Goal: Task Accomplishment & Management: Manage account settings

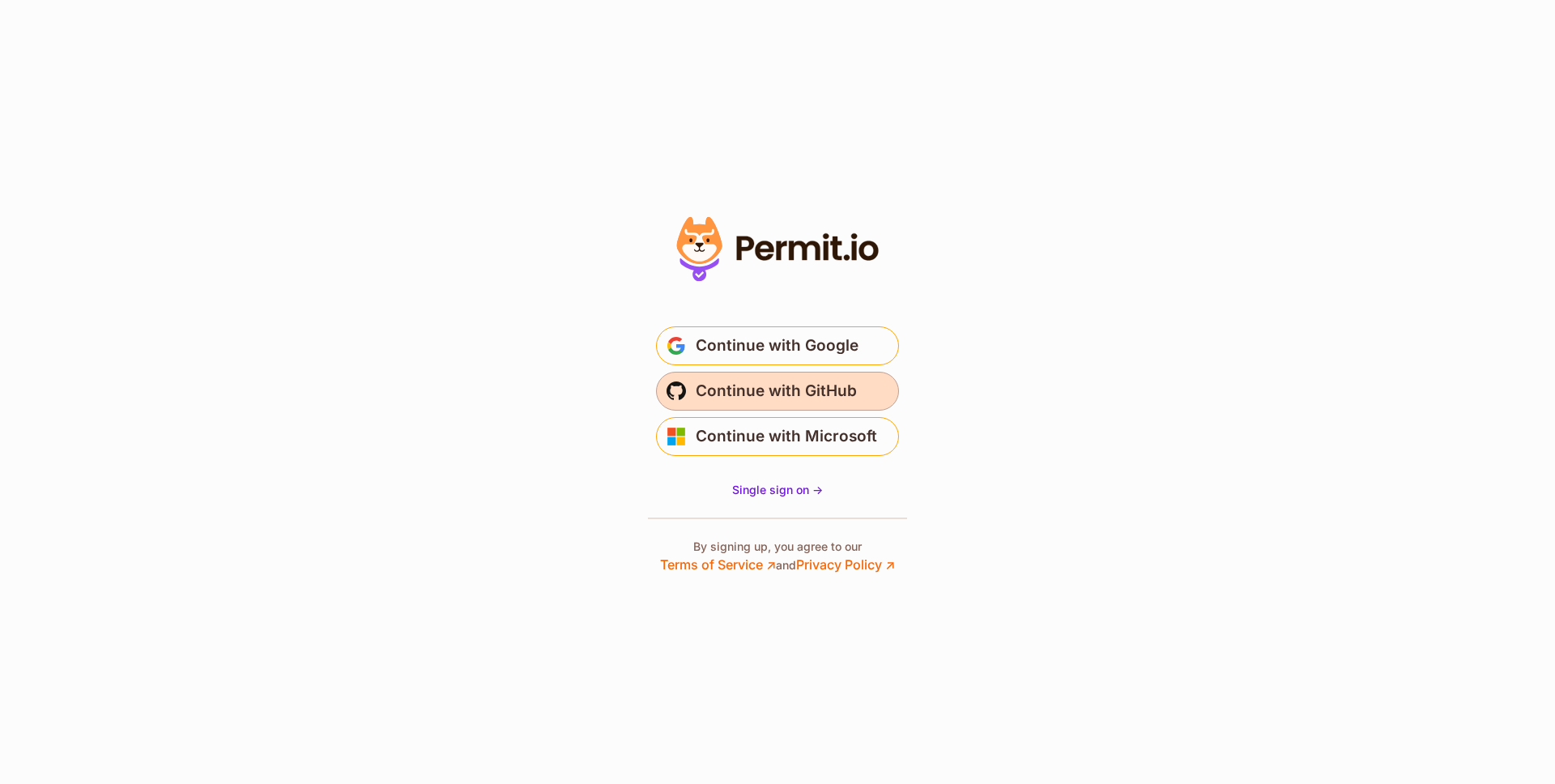
click at [722, 397] on span "Continue with GitHub" at bounding box center [777, 391] width 161 height 26
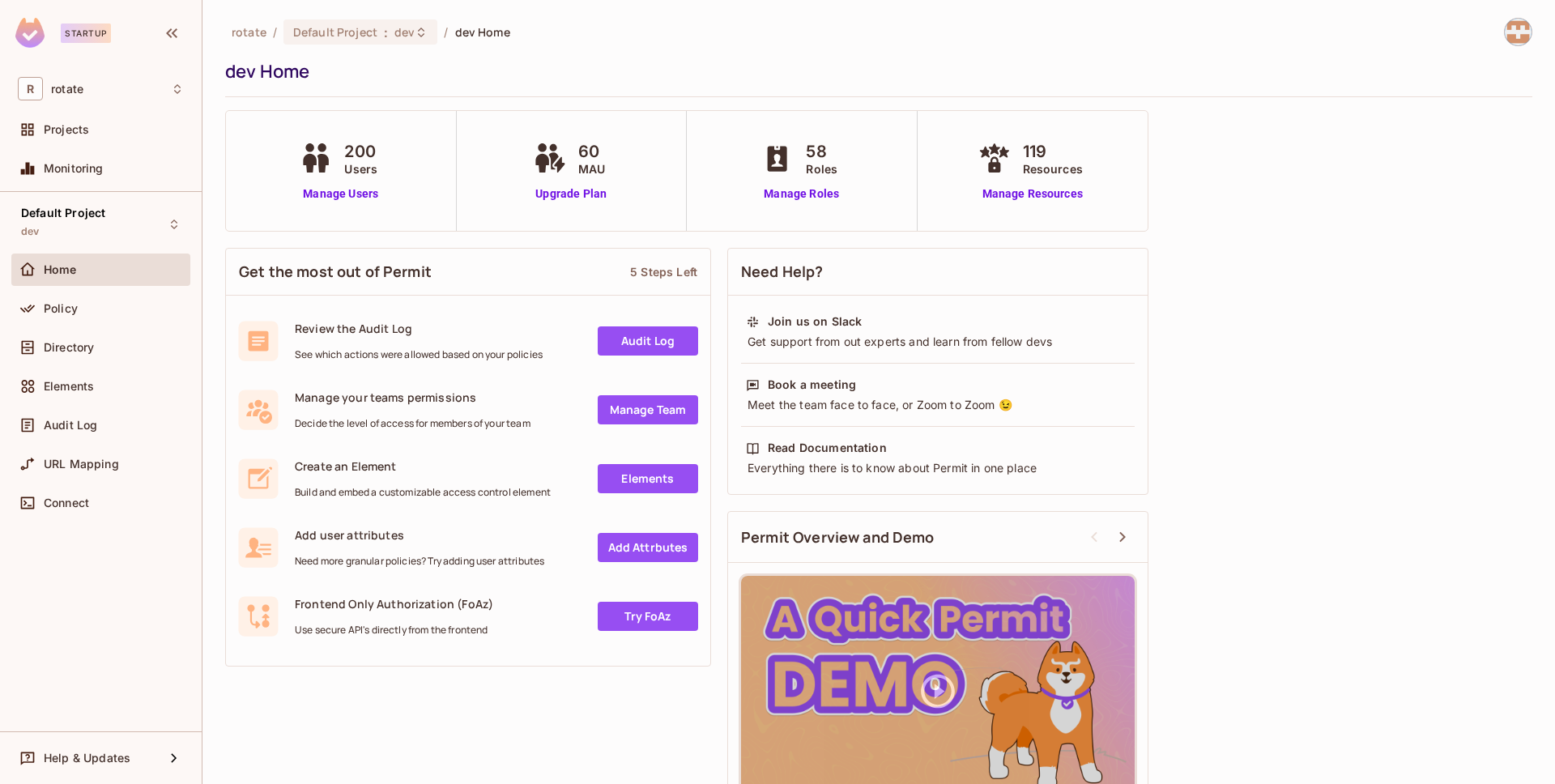
click at [357, 170] on span "Users" at bounding box center [361, 169] width 33 height 17
click at [348, 195] on link "Manage Users" at bounding box center [341, 194] width 90 height 17
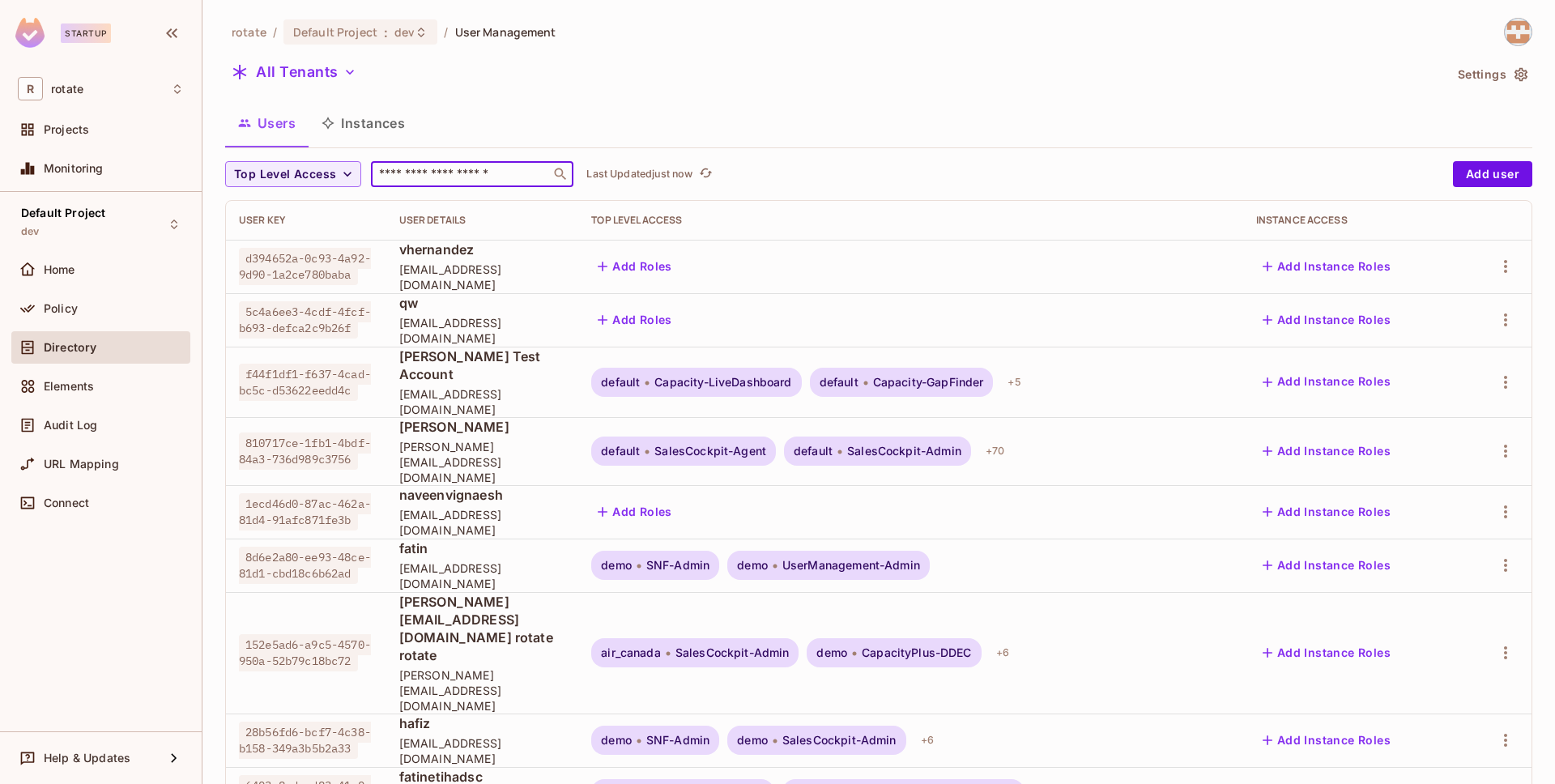
click at [409, 171] on input "text" at bounding box center [460, 174] width 170 height 16
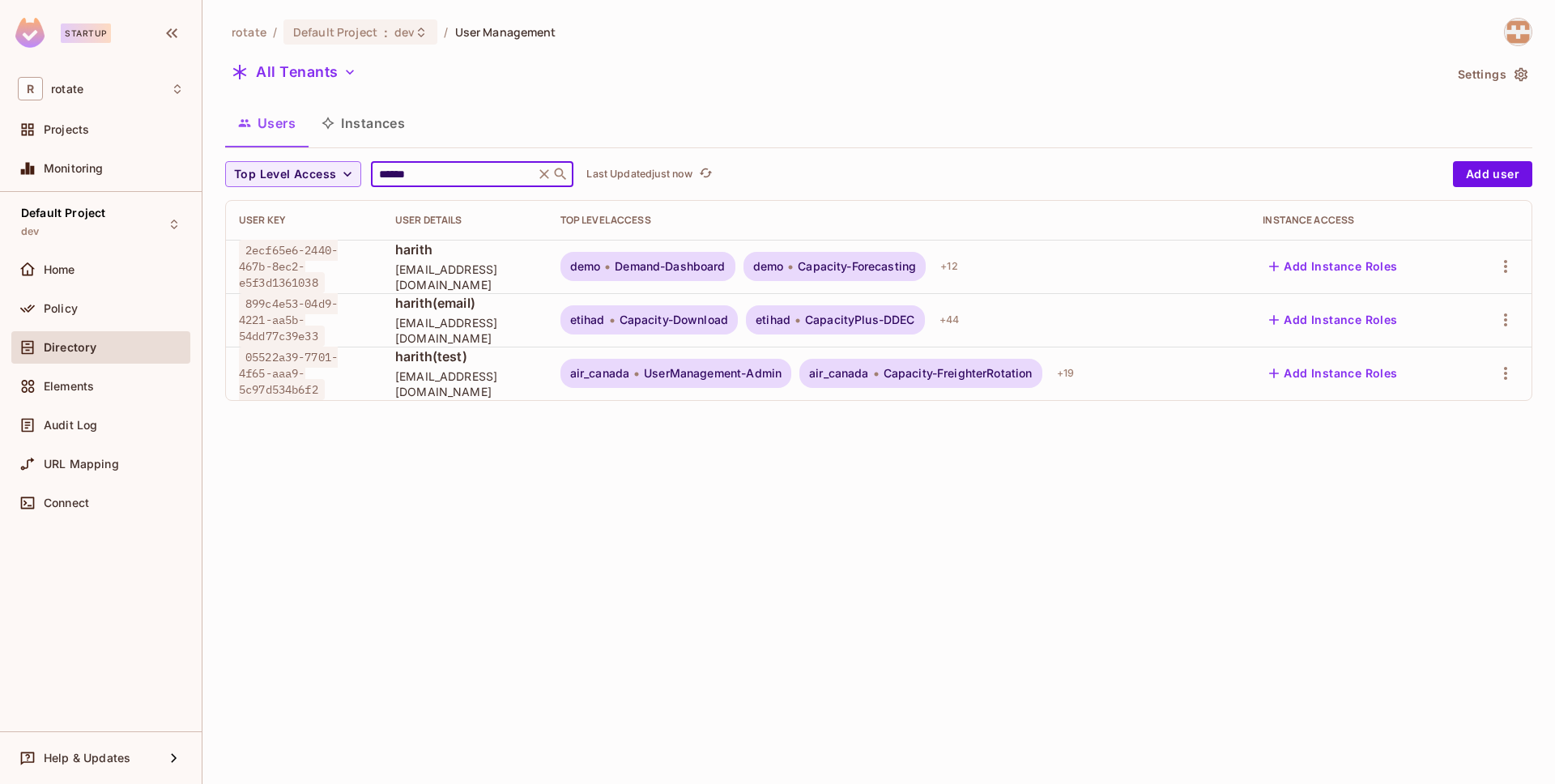
type input "******"
click at [414, 310] on span "harith(email)" at bounding box center [465, 303] width 140 height 17
click at [1354, 313] on button "Add Instance Roles" at bounding box center [1333, 319] width 141 height 26
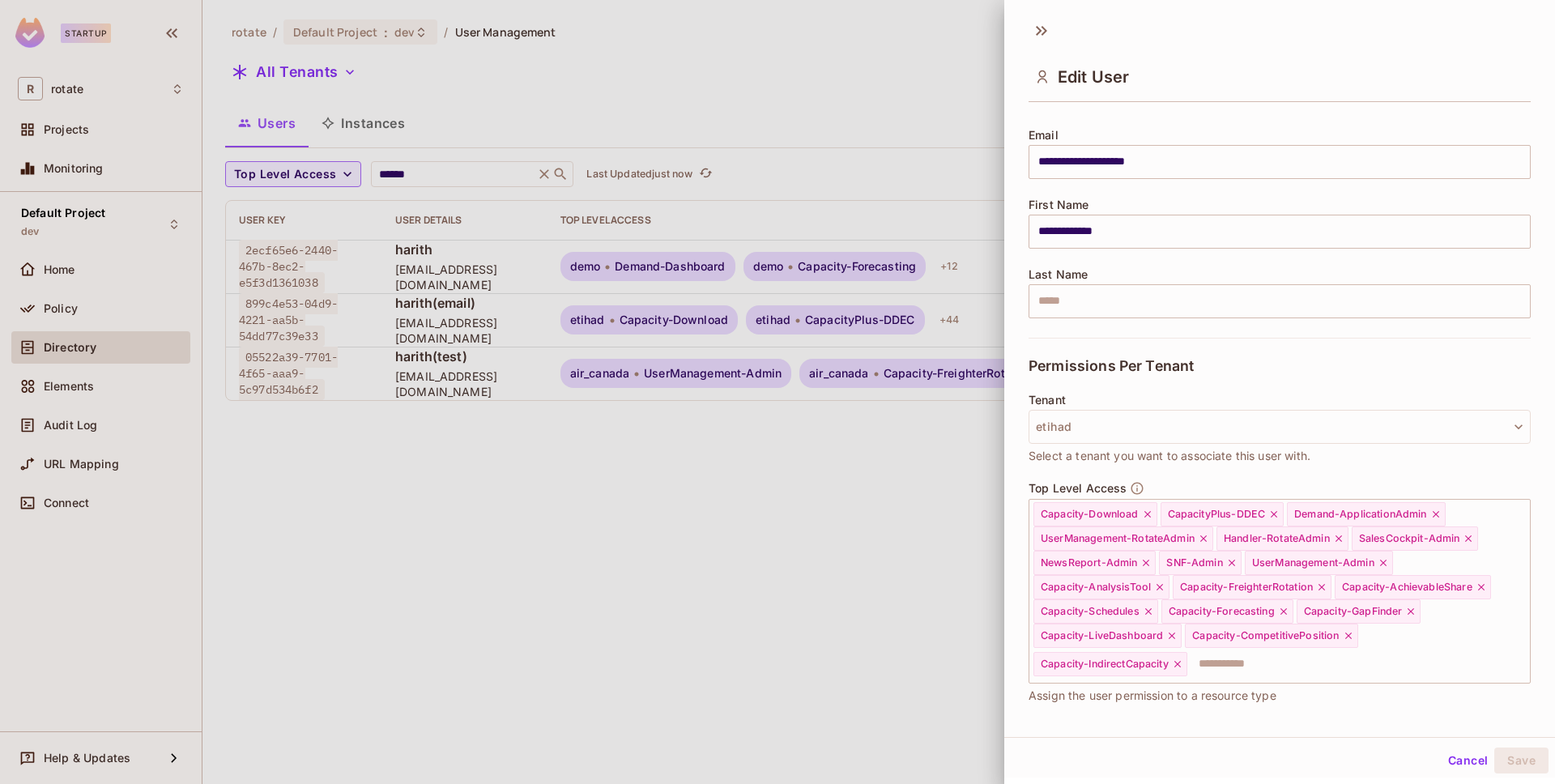
scroll to position [163, 0]
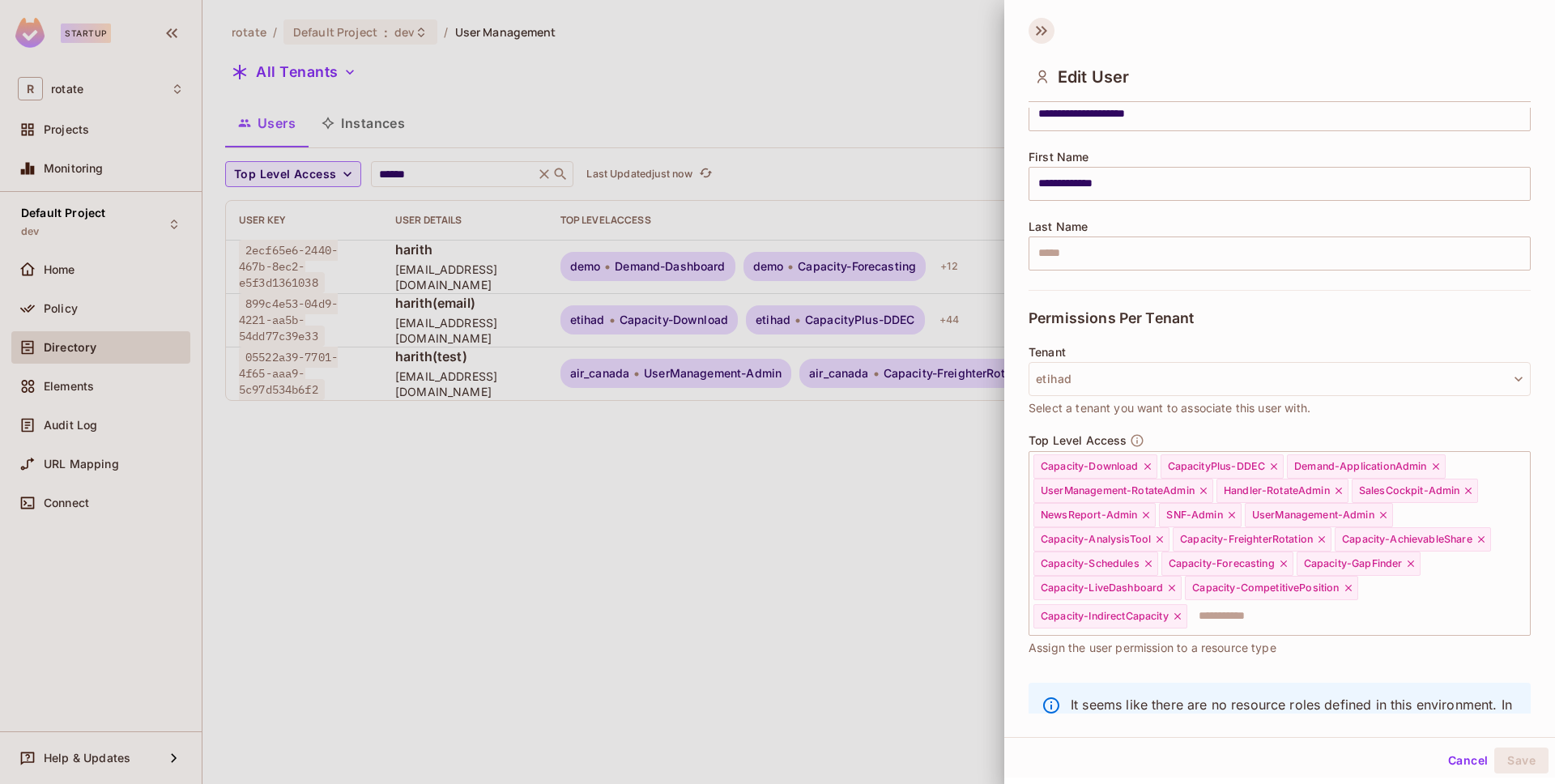
click at [1048, 37] on icon at bounding box center [1042, 30] width 26 height 26
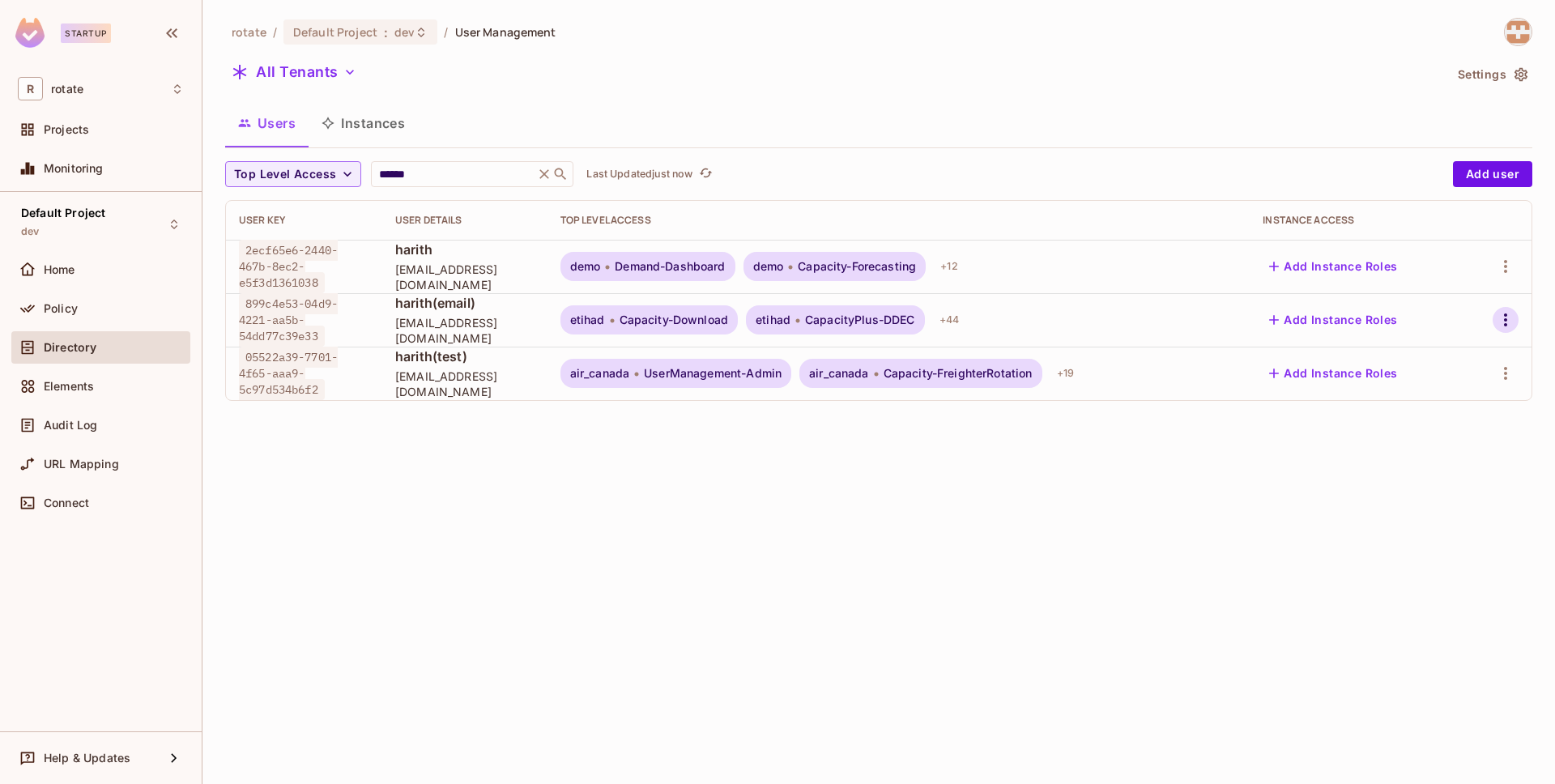
click at [1510, 323] on icon "button" at bounding box center [1505, 320] width 19 height 19
click at [1465, 381] on span "Top Level Roles" at bounding box center [1445, 392] width 97 height 26
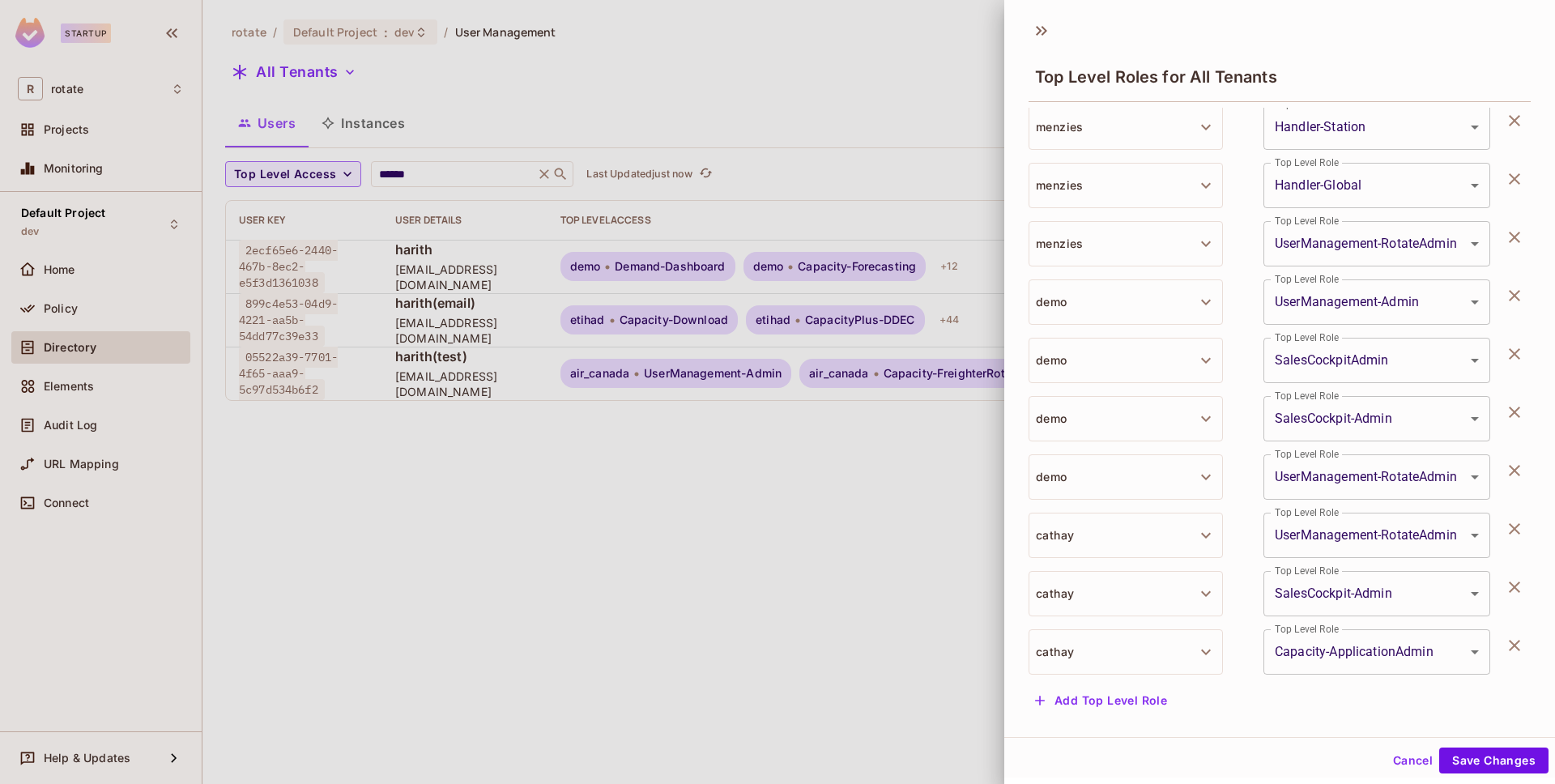
scroll to position [3, 0]
click at [1139, 697] on button "Add Top Level Role" at bounding box center [1101, 698] width 145 height 26
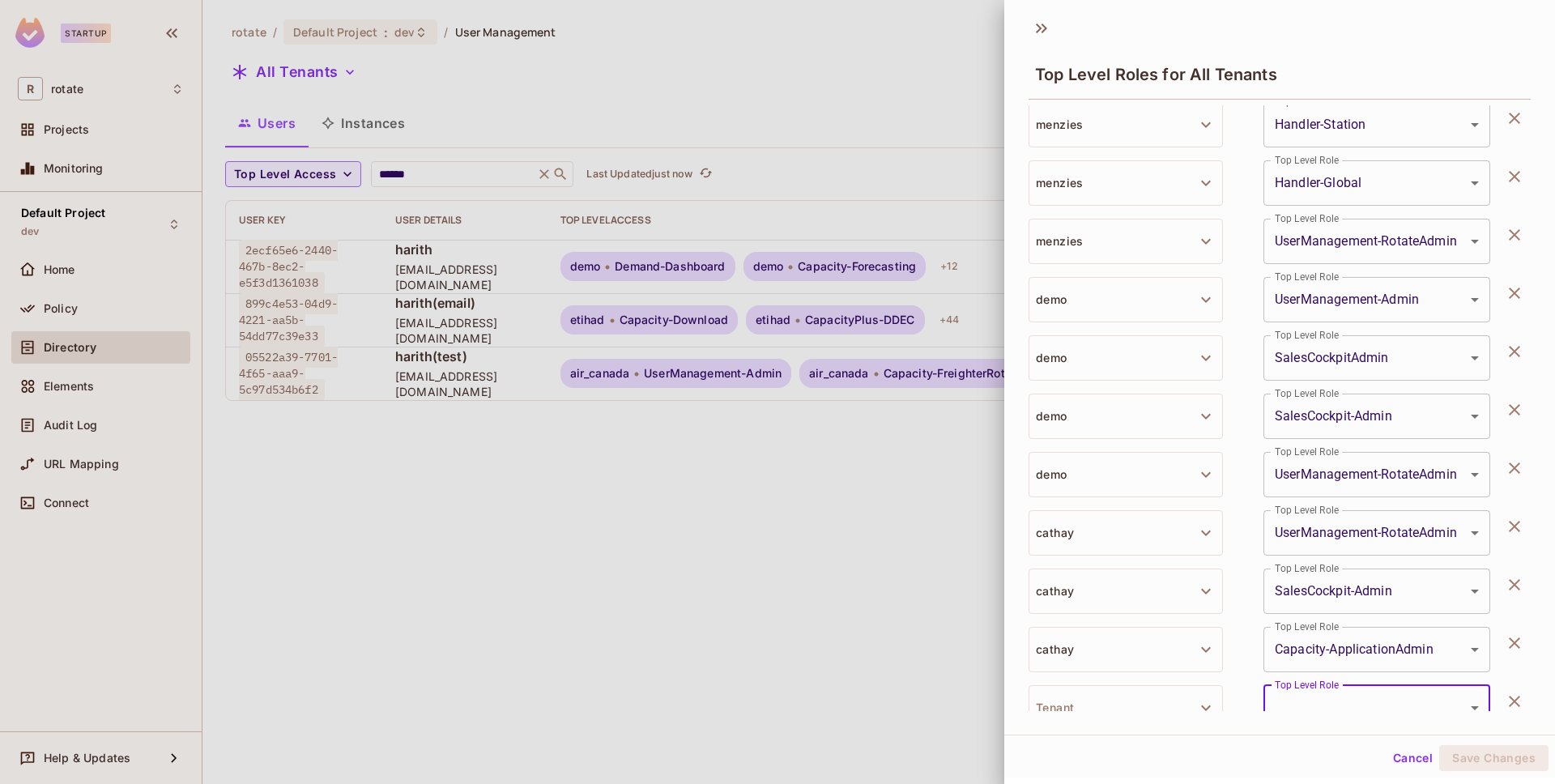
scroll to position [2222, 0]
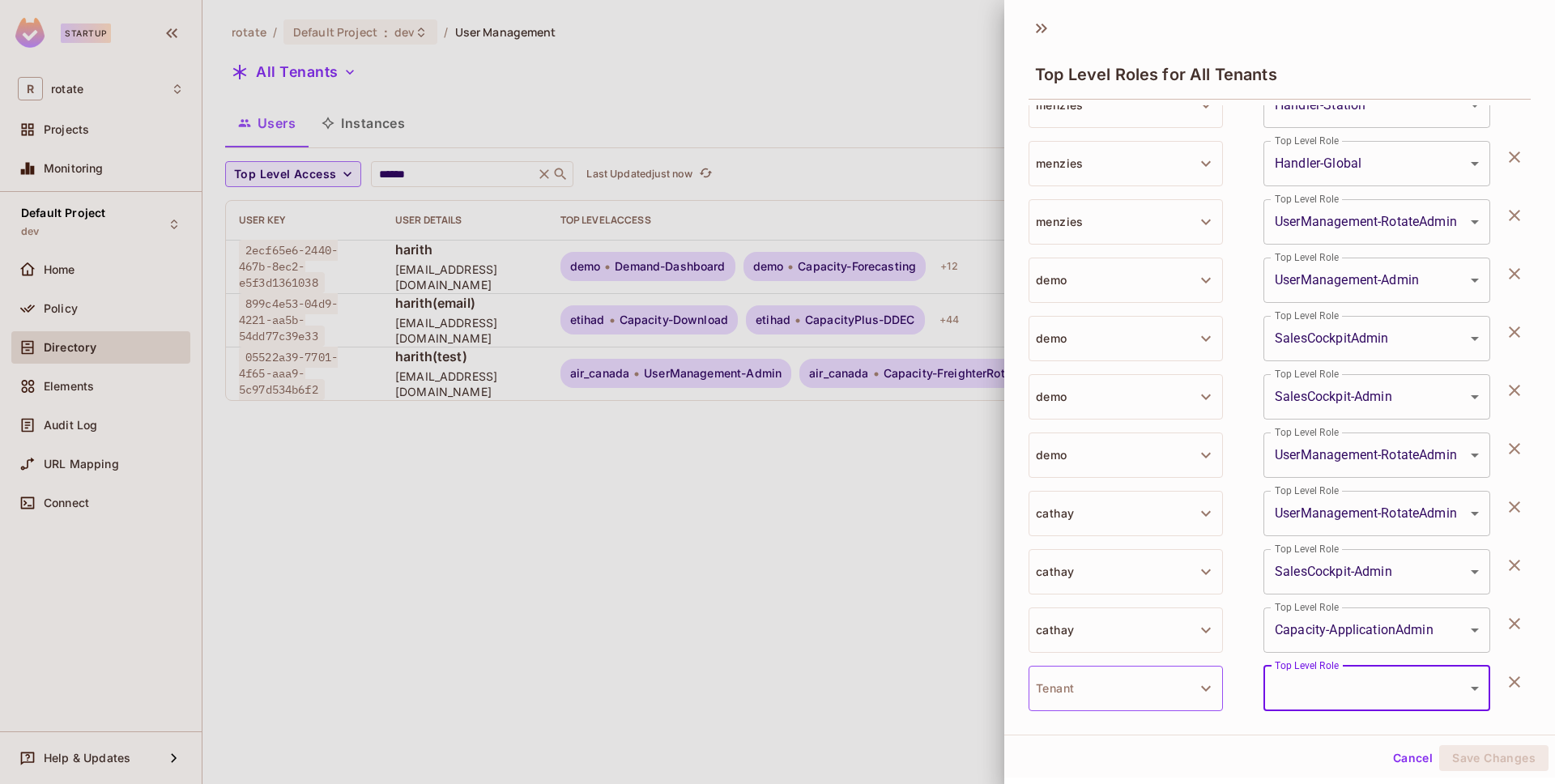
click at [1138, 692] on button "Tenant" at bounding box center [1126, 688] width 194 height 46
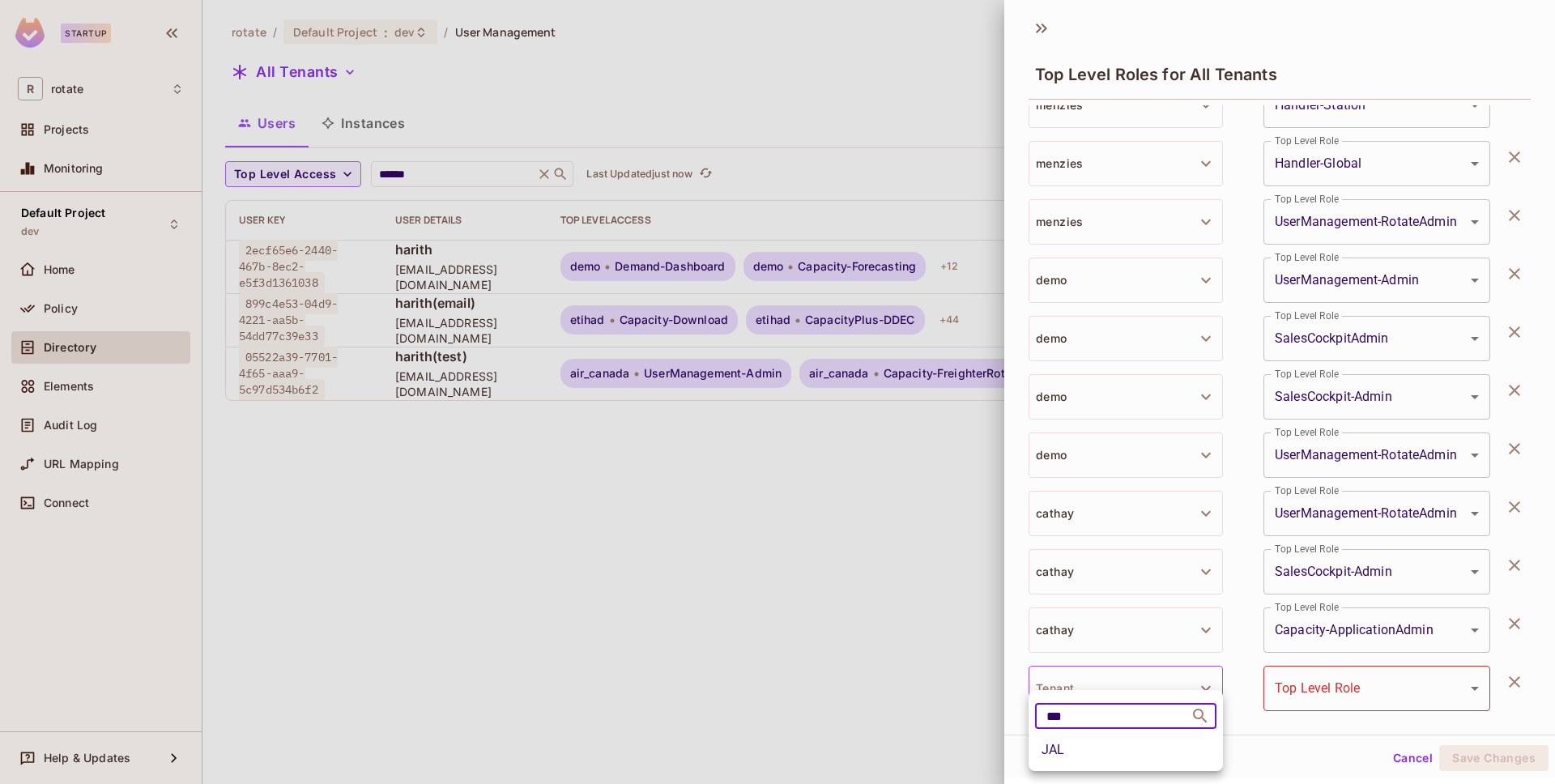
type input "***"
click at [1107, 759] on li "JAL" at bounding box center [1126, 750] width 194 height 29
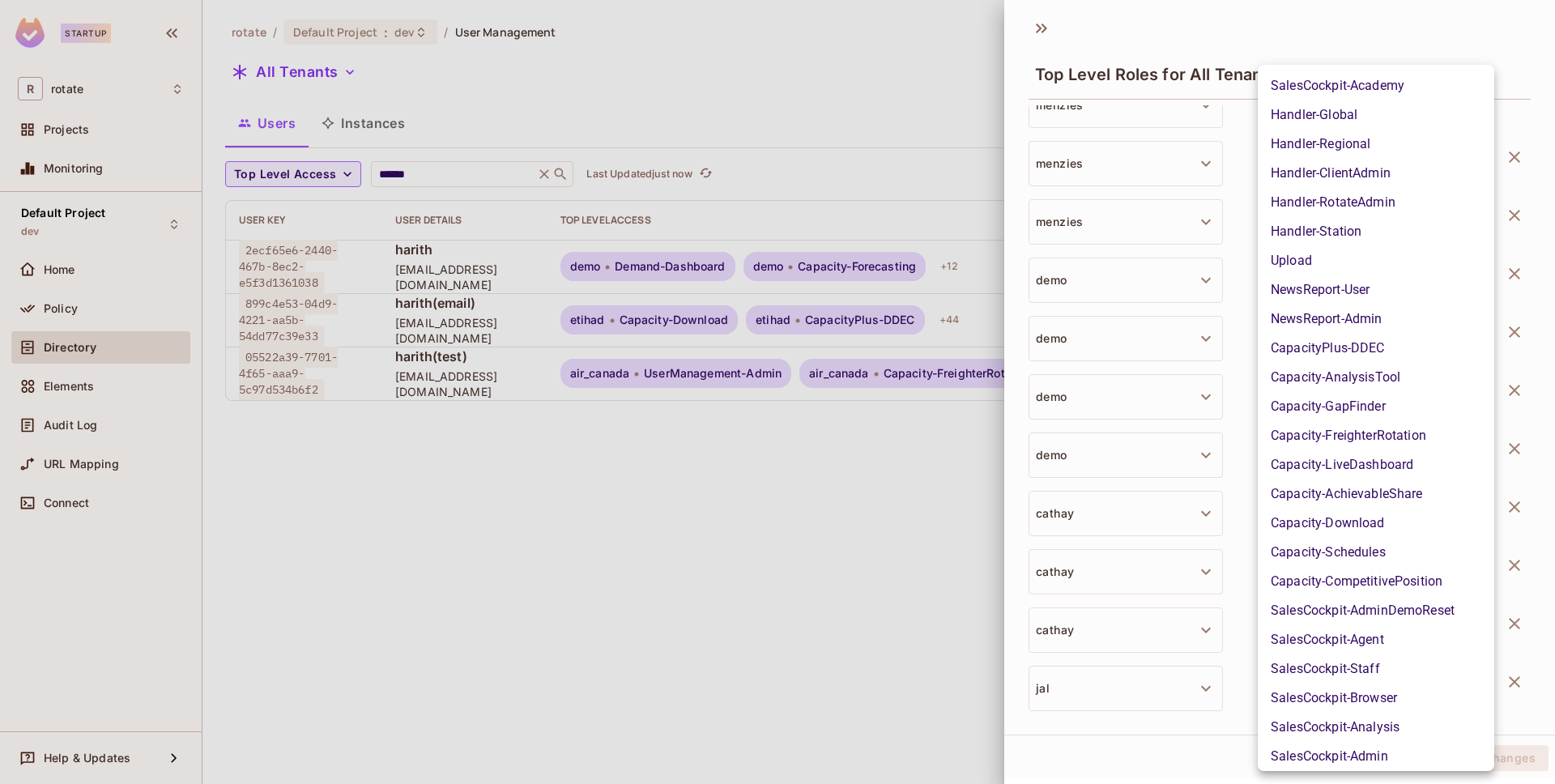
click at [1297, 690] on body "Startup R rotate Projects Monitoring Default Project dev Home Policy Directory …" at bounding box center [778, 392] width 1555 height 784
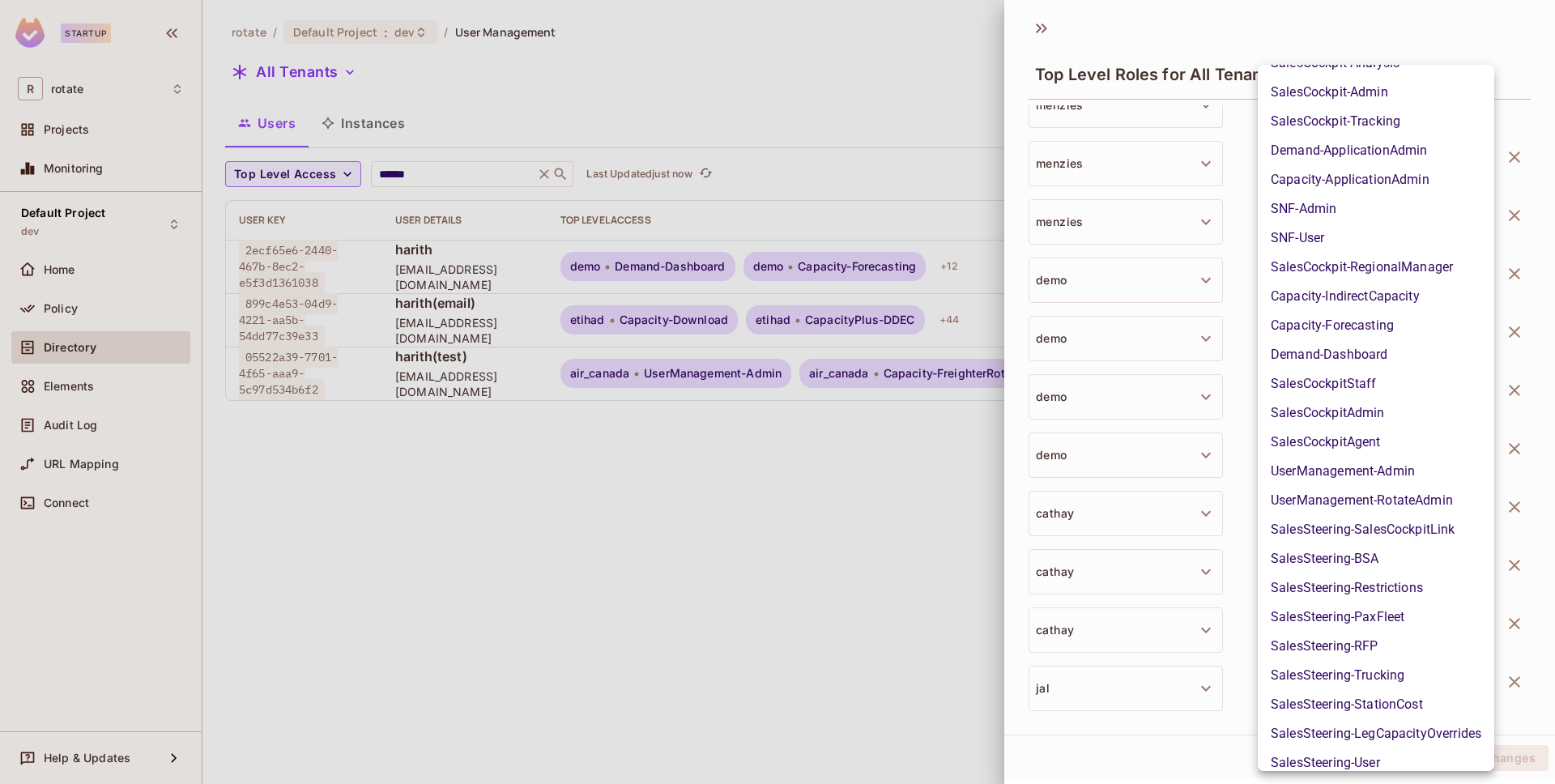
scroll to position [670, 0]
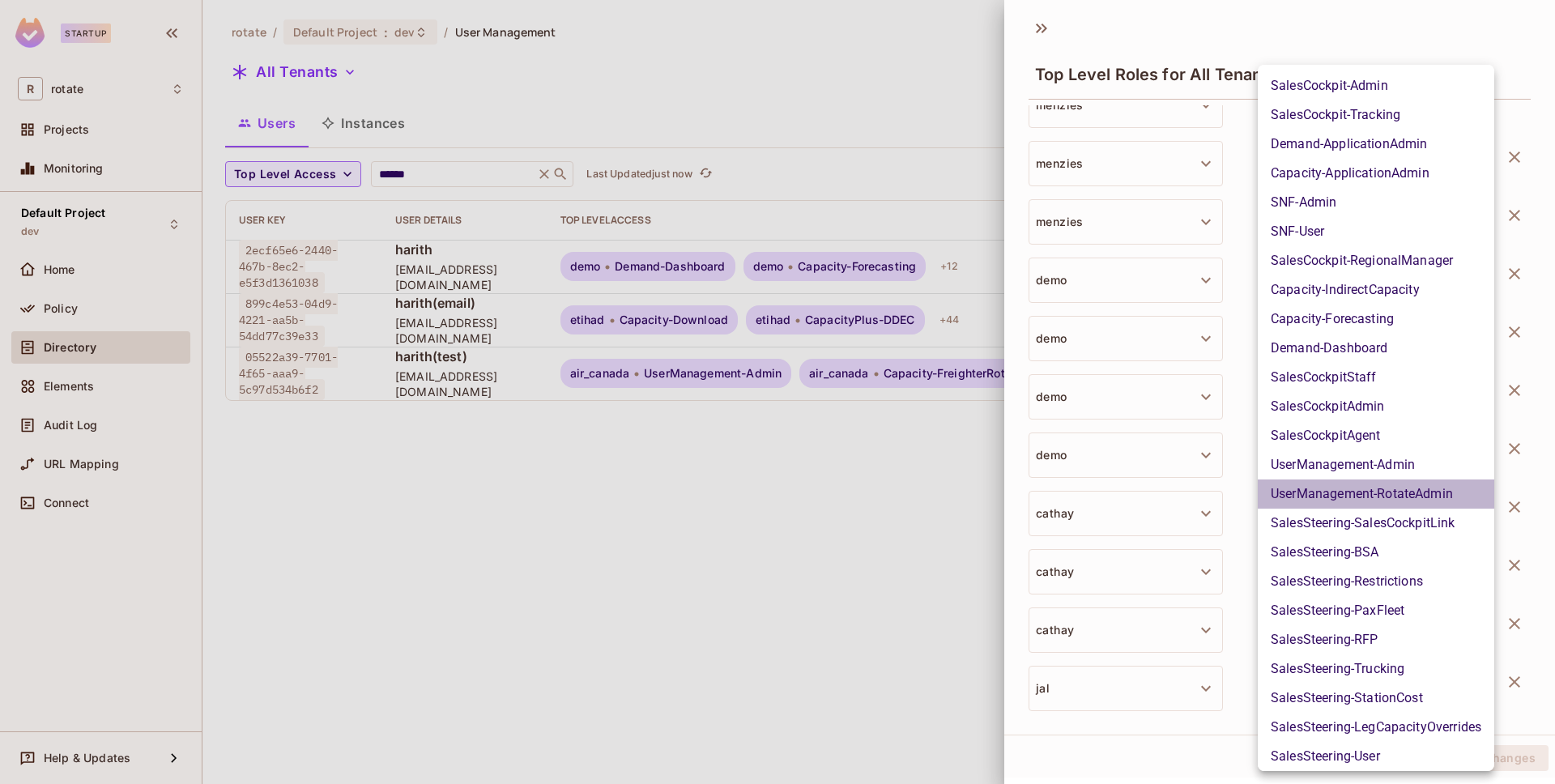
click at [1324, 495] on li "UserManagement-RotateAdmin" at bounding box center [1376, 494] width 237 height 29
type input "**********"
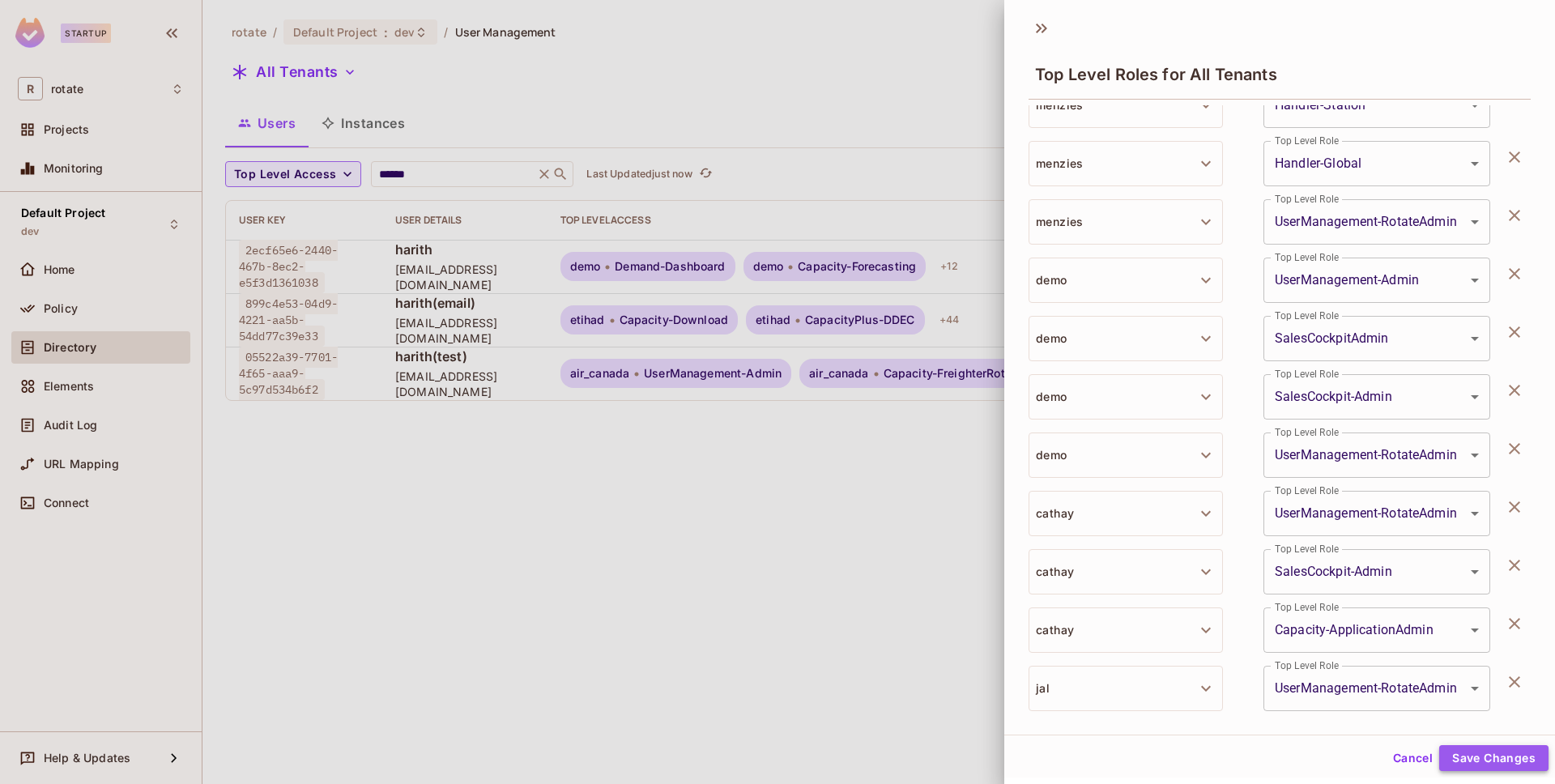
click at [1465, 754] on button "Save Changes" at bounding box center [1494, 758] width 110 height 26
